Goal: Find specific page/section: Find specific page/section

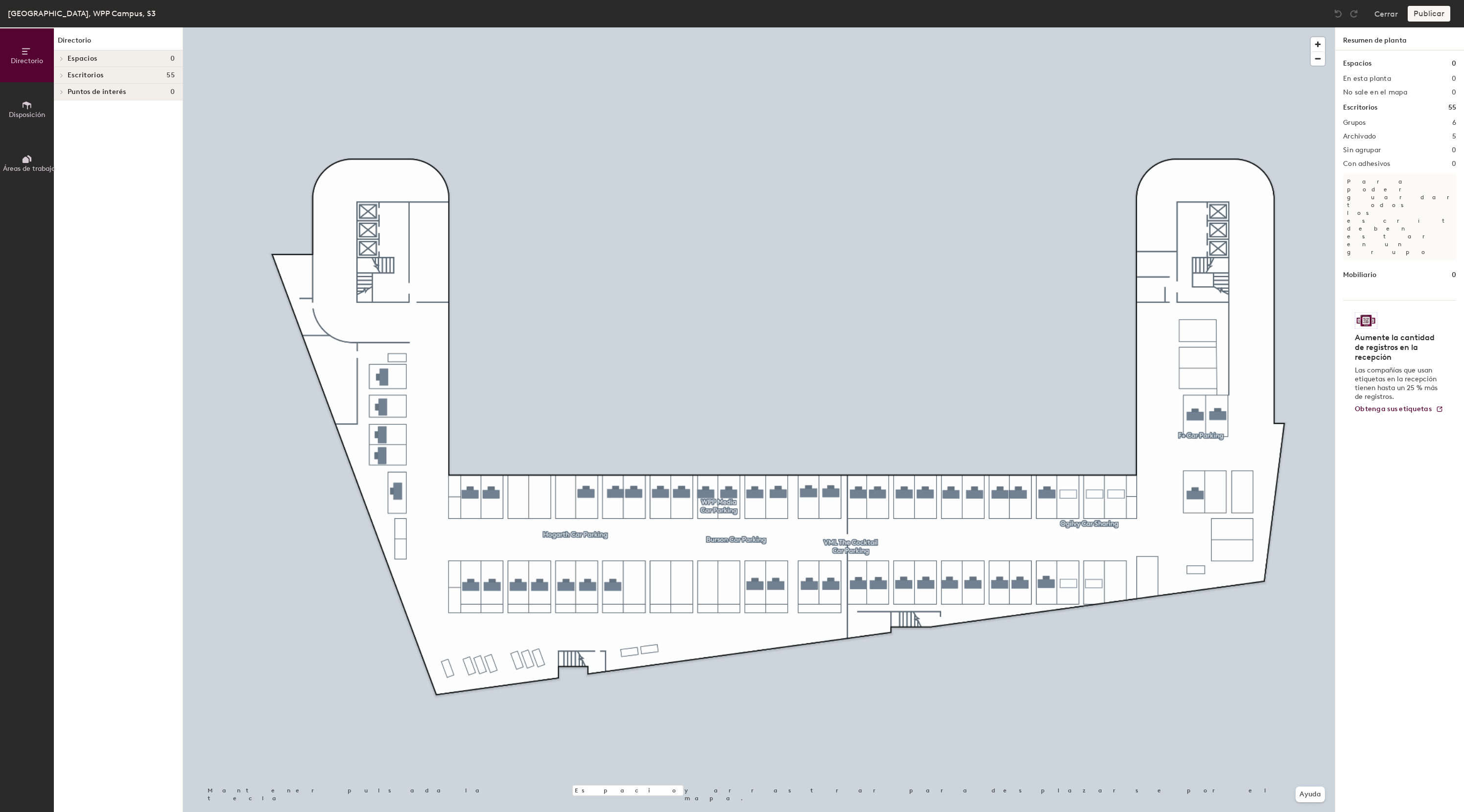
click at [64, 76] on span at bounding box center [61, 75] width 9 height 5
click at [76, 142] on span "VML The Cocktail Car Parking" at bounding box center [115, 143] width 95 height 9
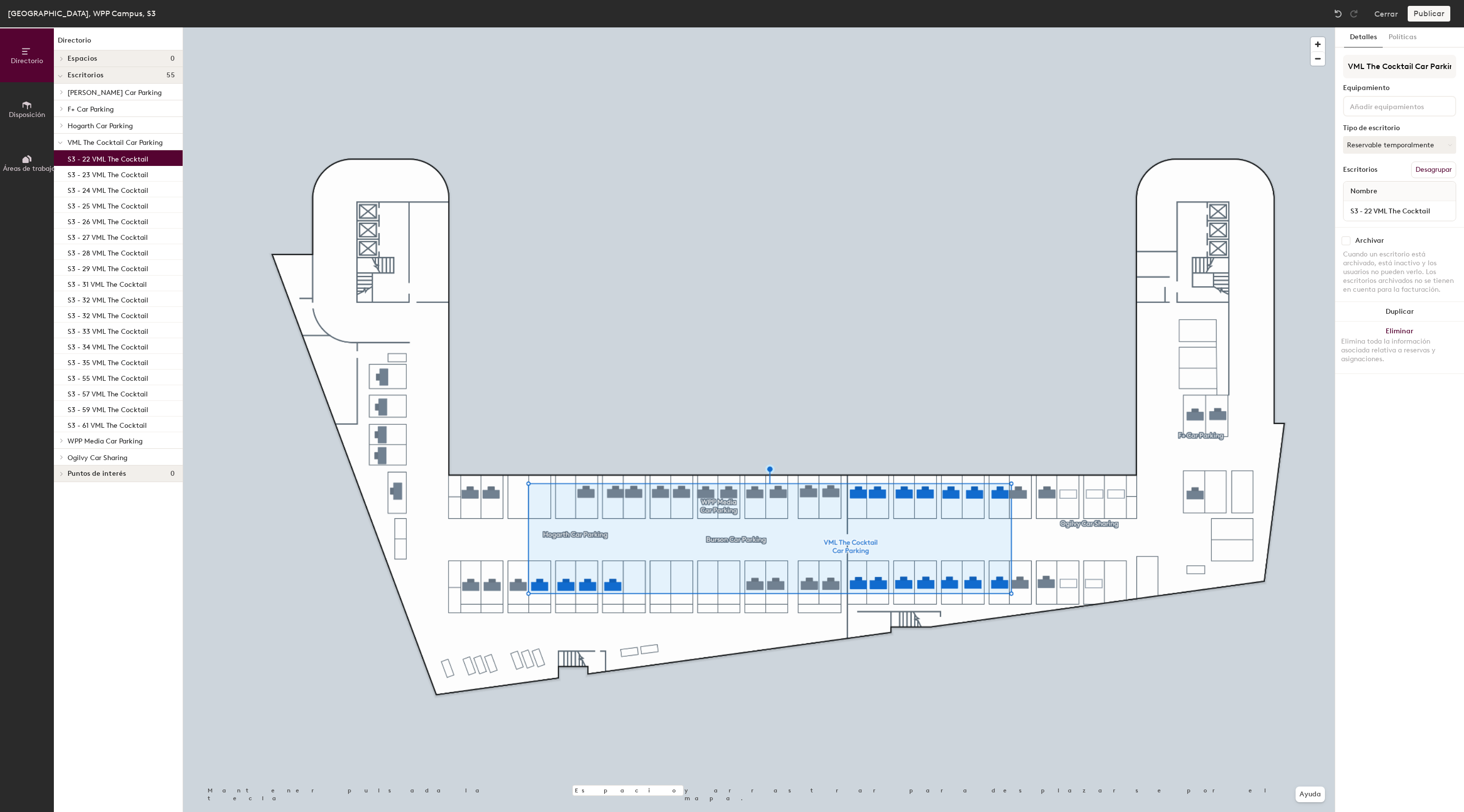
click at [139, 161] on p "S3 - 22 VML The Cocktail" at bounding box center [108, 158] width 80 height 11
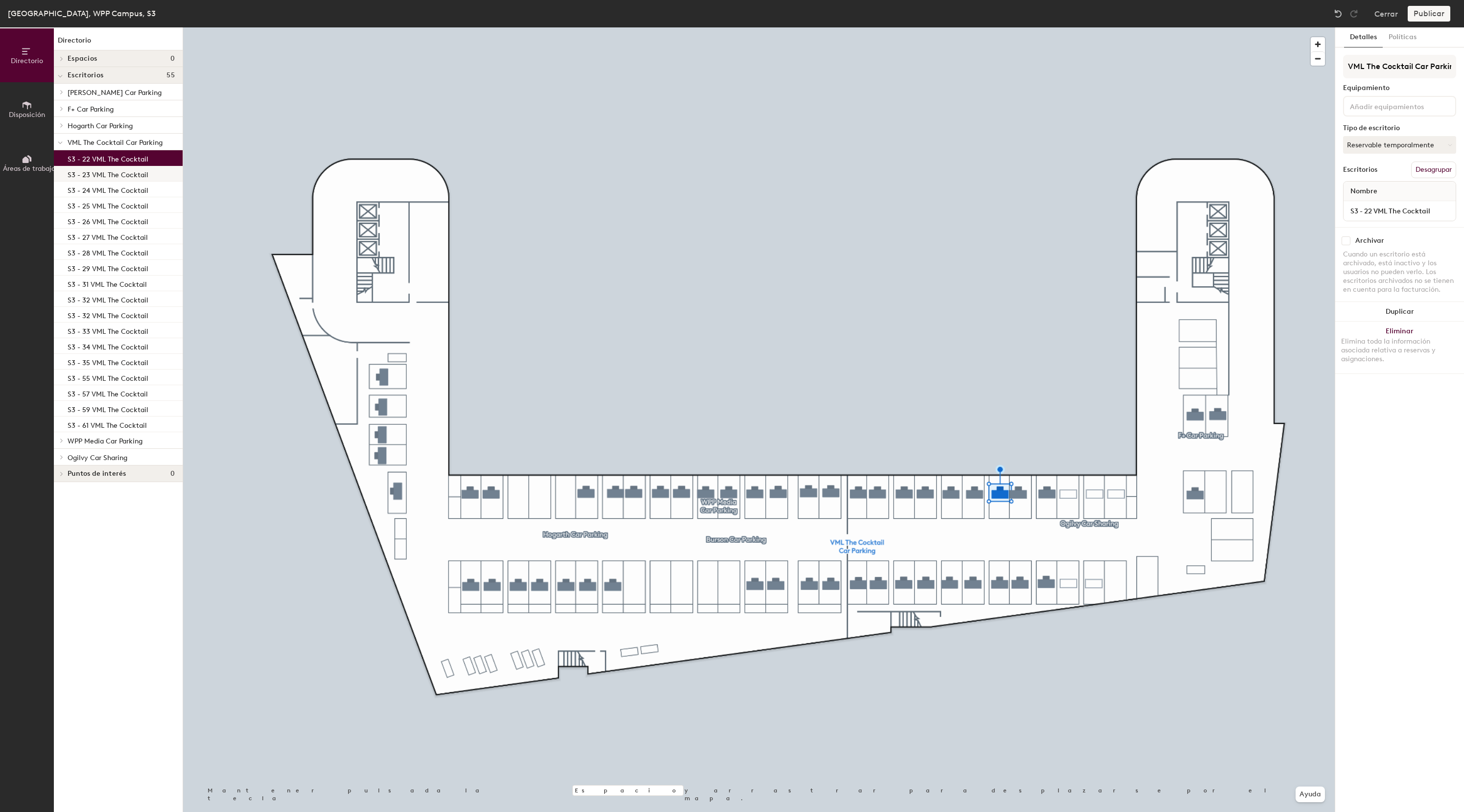
click at [136, 175] on p "S3 - 23 VML The Cocktail" at bounding box center [108, 174] width 80 height 11
click at [134, 193] on p "S3 - 24 VML The Cocktail" at bounding box center [108, 189] width 80 height 11
click at [134, 208] on p "S3 - 25 VML The Cocktail" at bounding box center [108, 205] width 80 height 11
click at [132, 224] on p "S3 - 26 VML The Cocktail" at bounding box center [108, 221] width 80 height 11
click at [132, 236] on p "S3 - 27 VML The Cocktail" at bounding box center [108, 236] width 80 height 11
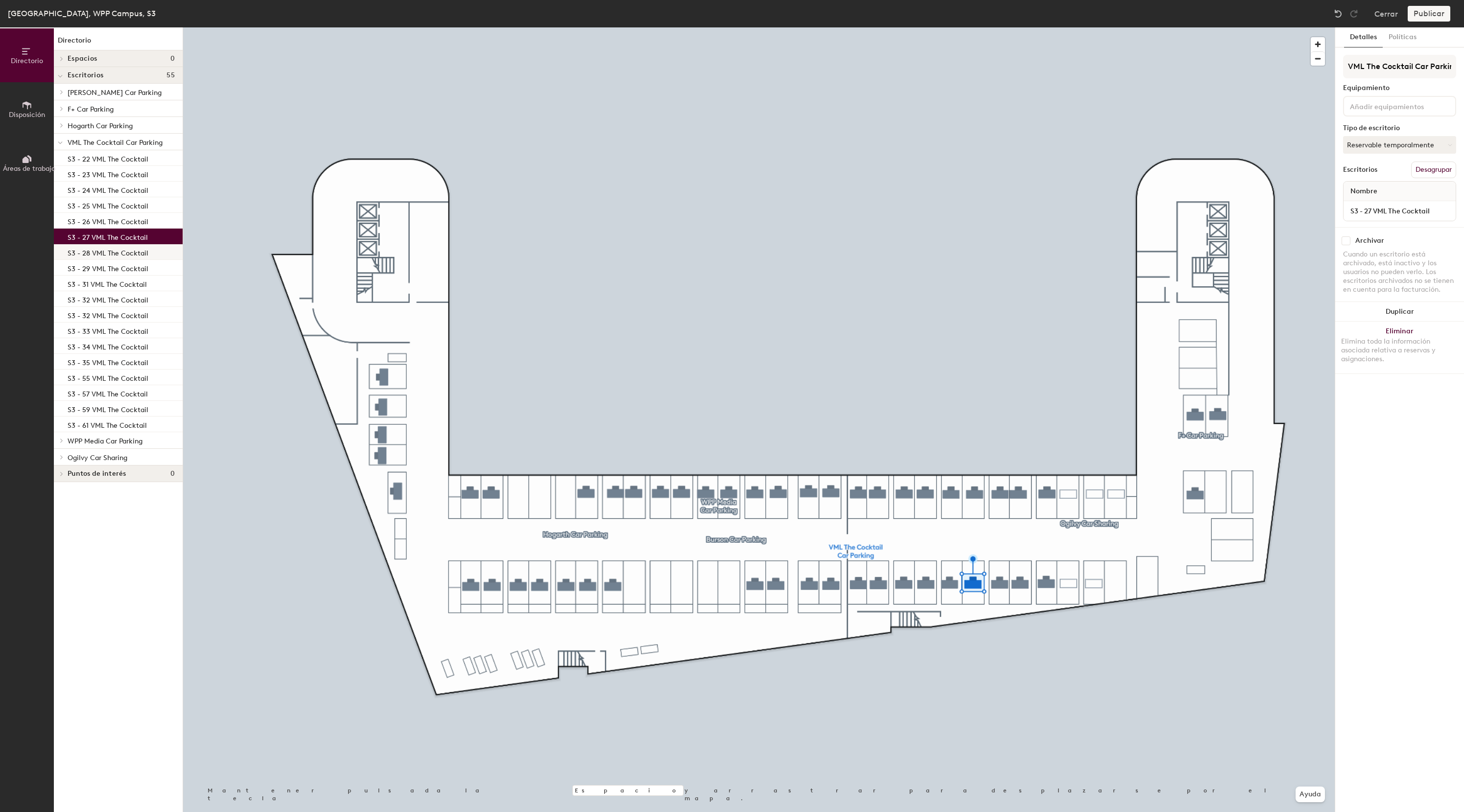
click at [129, 250] on p "S3 - 28 VML The Cocktail" at bounding box center [108, 252] width 80 height 11
click at [129, 271] on p "S3 - 29 VML The Cocktail" at bounding box center [108, 267] width 80 height 11
click at [129, 292] on div "S3 - 22 VML The Cocktail S3 - 23 VML The Cocktail S3 - 24 VML The Cocktail S3 -…" at bounding box center [118, 291] width 129 height 282
click at [128, 332] on p "S3 - 33 VML The Cocktail" at bounding box center [108, 331] width 80 height 11
click at [105, 389] on p "S3 - 57 VML The Cocktail" at bounding box center [108, 393] width 80 height 11
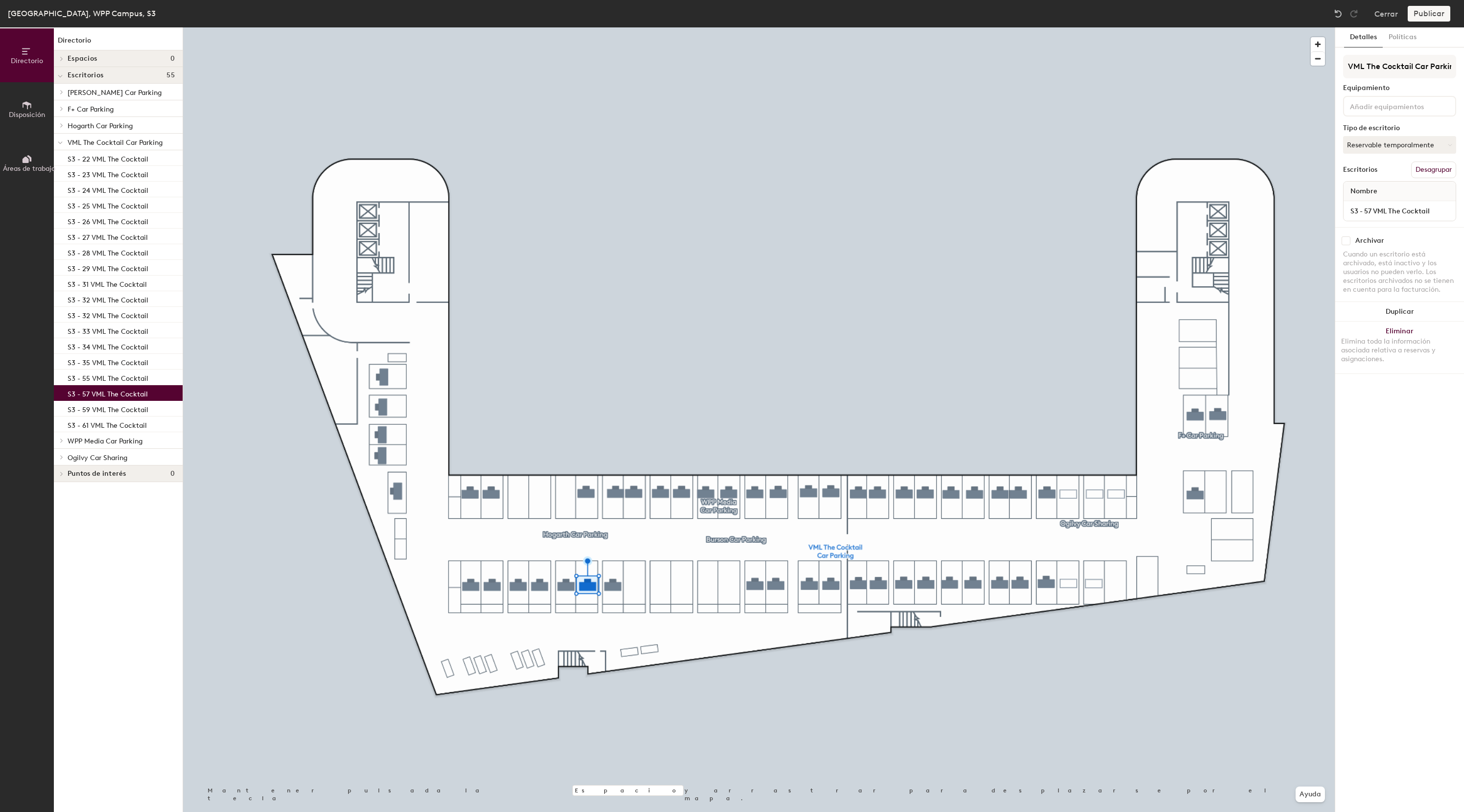
click at [102, 142] on span "VML The Cocktail Car Parking" at bounding box center [115, 143] width 95 height 9
